Goal: Task Accomplishment & Management: Use online tool/utility

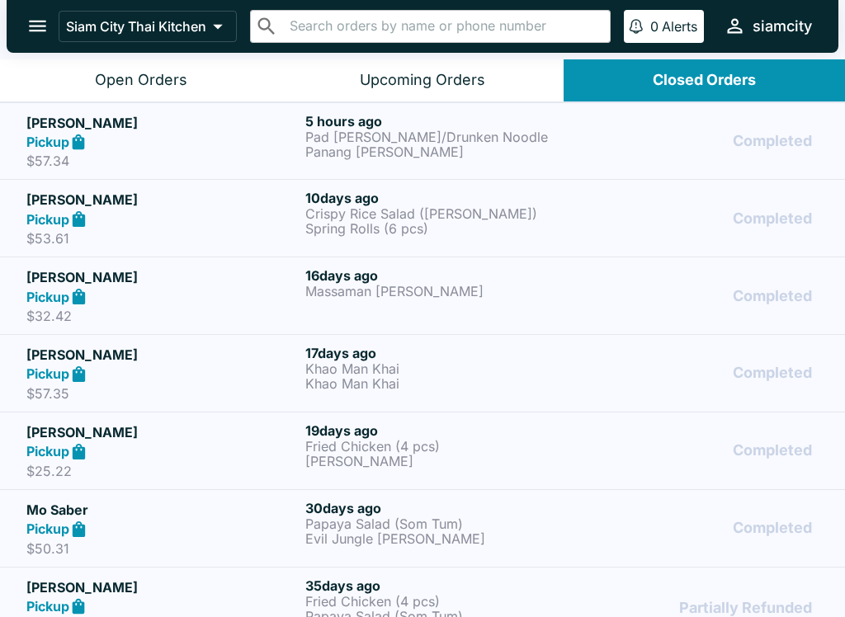
click at [428, 130] on p "Pad [PERSON_NAME]/Drunken Noodle" at bounding box center [441, 137] width 272 height 15
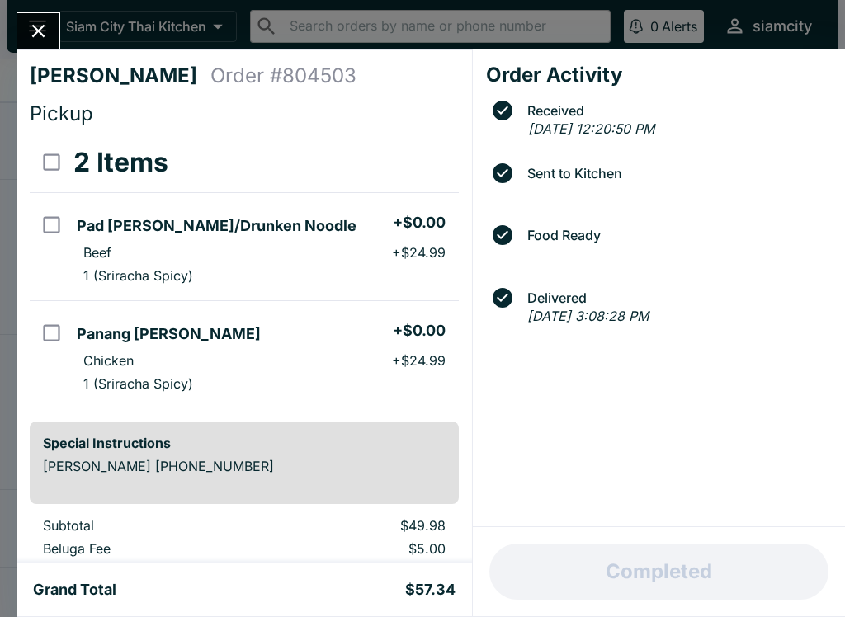
scroll to position [-2, 0]
click at [39, 13] on button "Close" at bounding box center [38, 30] width 42 height 35
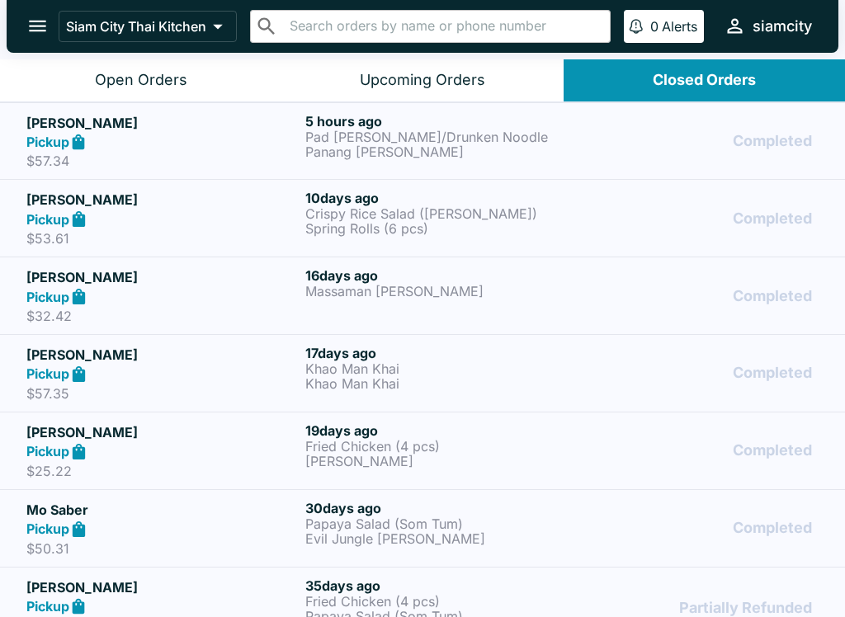
click at [159, 82] on div "Open Orders" at bounding box center [141, 80] width 92 height 19
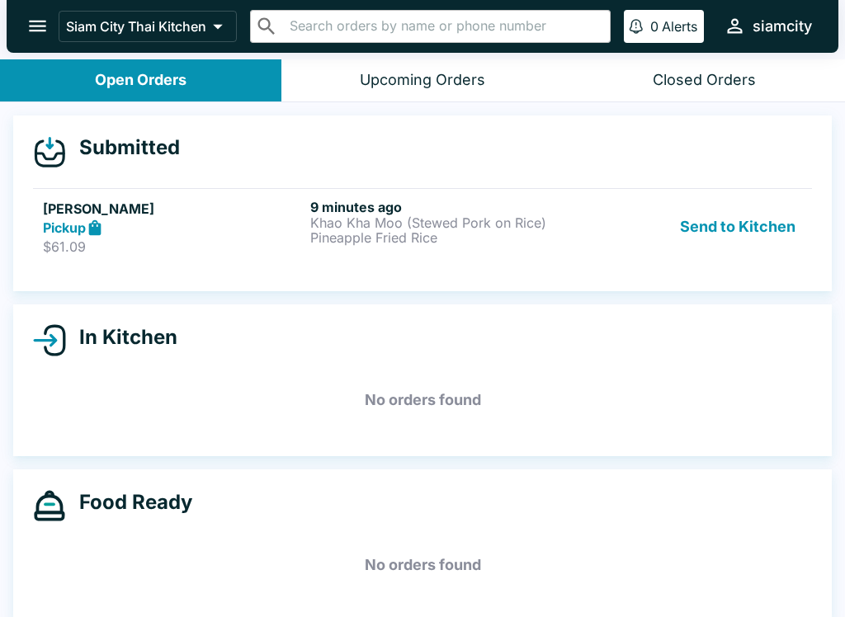
click at [351, 242] on p "Pineapple Fried Rice" at bounding box center [440, 237] width 261 height 15
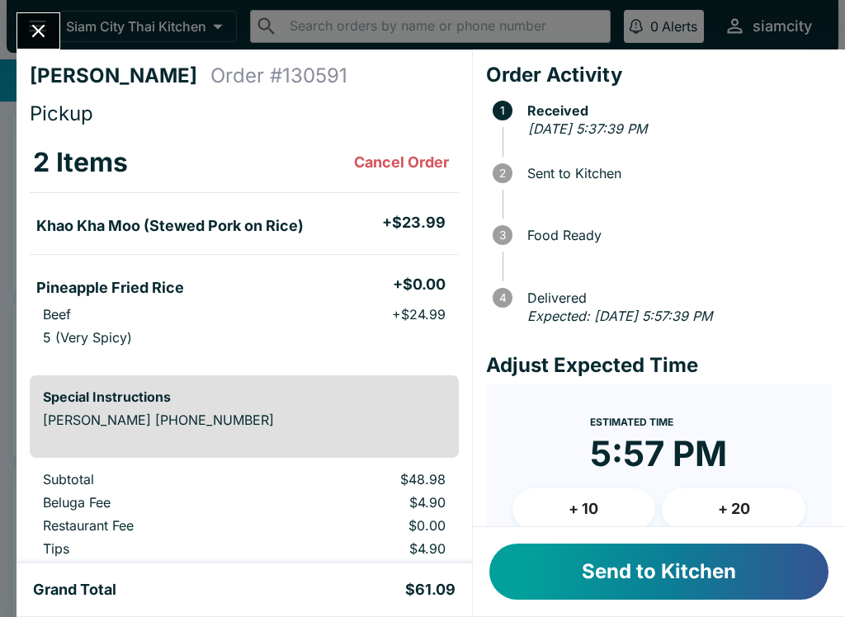
click at [744, 569] on button "Send to Kitchen" at bounding box center [658, 572] width 339 height 56
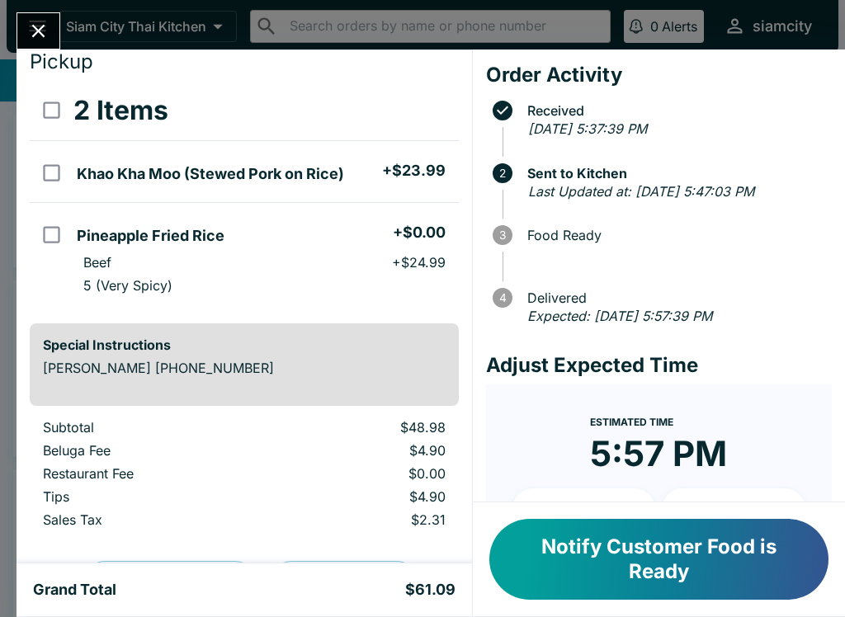
scroll to position [53, 0]
click at [249, 258] on li "Beef + $24.99" at bounding box center [264, 261] width 388 height 23
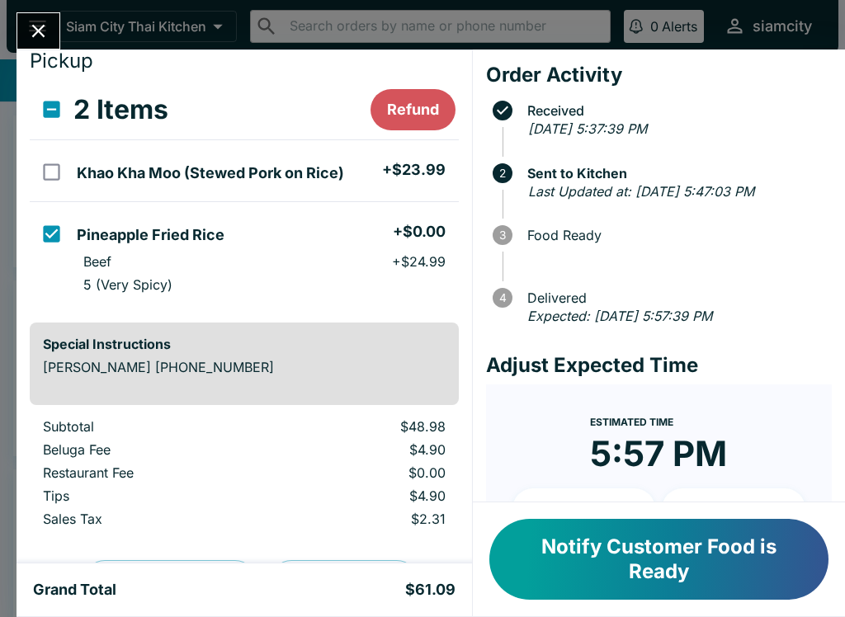
click at [243, 243] on li "Pineapple Fried Rice + $0.00" at bounding box center [264, 232] width 388 height 35
checkbox input "false"
click at [721, 577] on button "Notify Customer Food is Ready" at bounding box center [658, 559] width 339 height 81
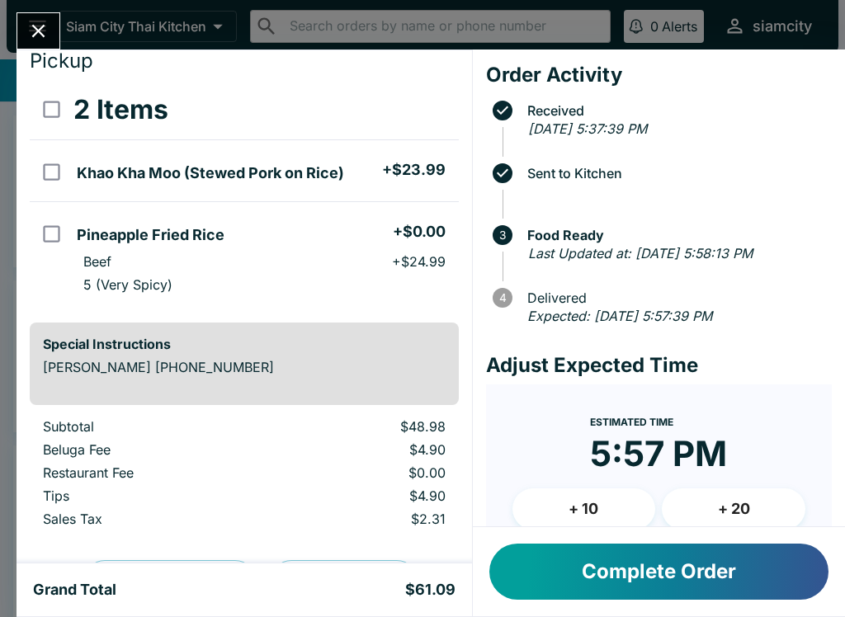
click at [657, 573] on button "Complete Order" at bounding box center [658, 572] width 339 height 56
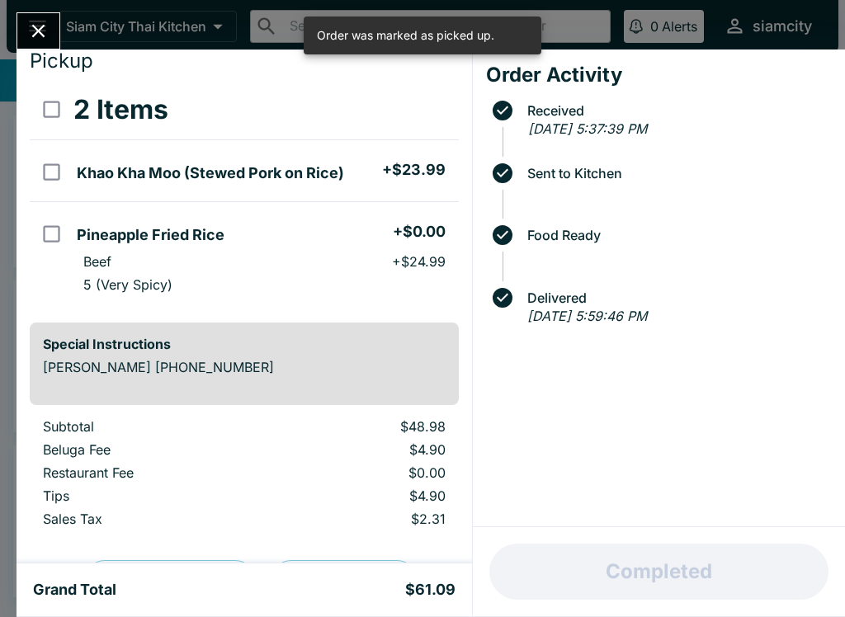
click at [44, 30] on icon "Close" at bounding box center [38, 31] width 22 height 22
